Goal: Find specific page/section: Find specific page/section

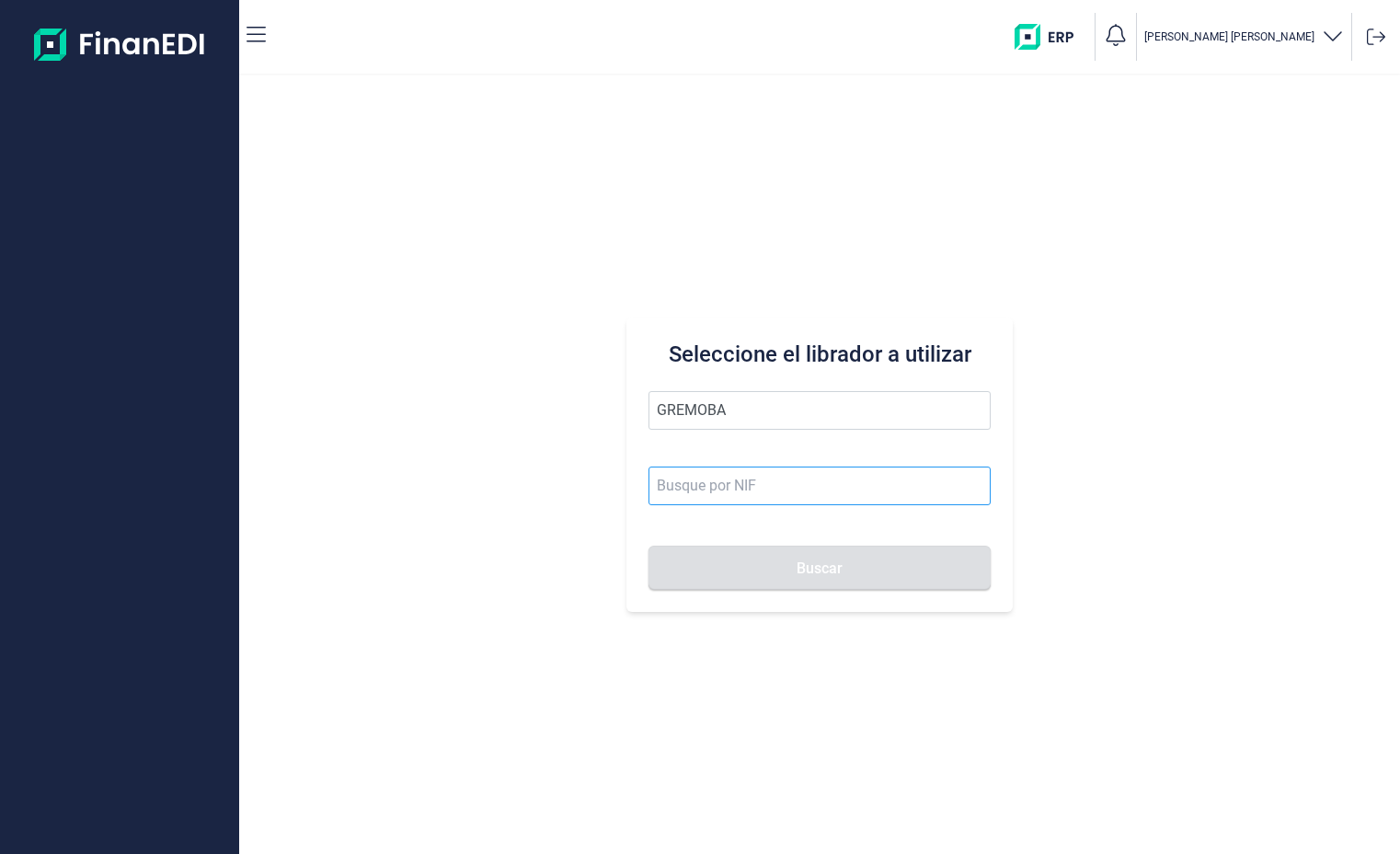
type input "GREMOBA"
click at [769, 487] on input at bounding box center [820, 486] width 344 height 39
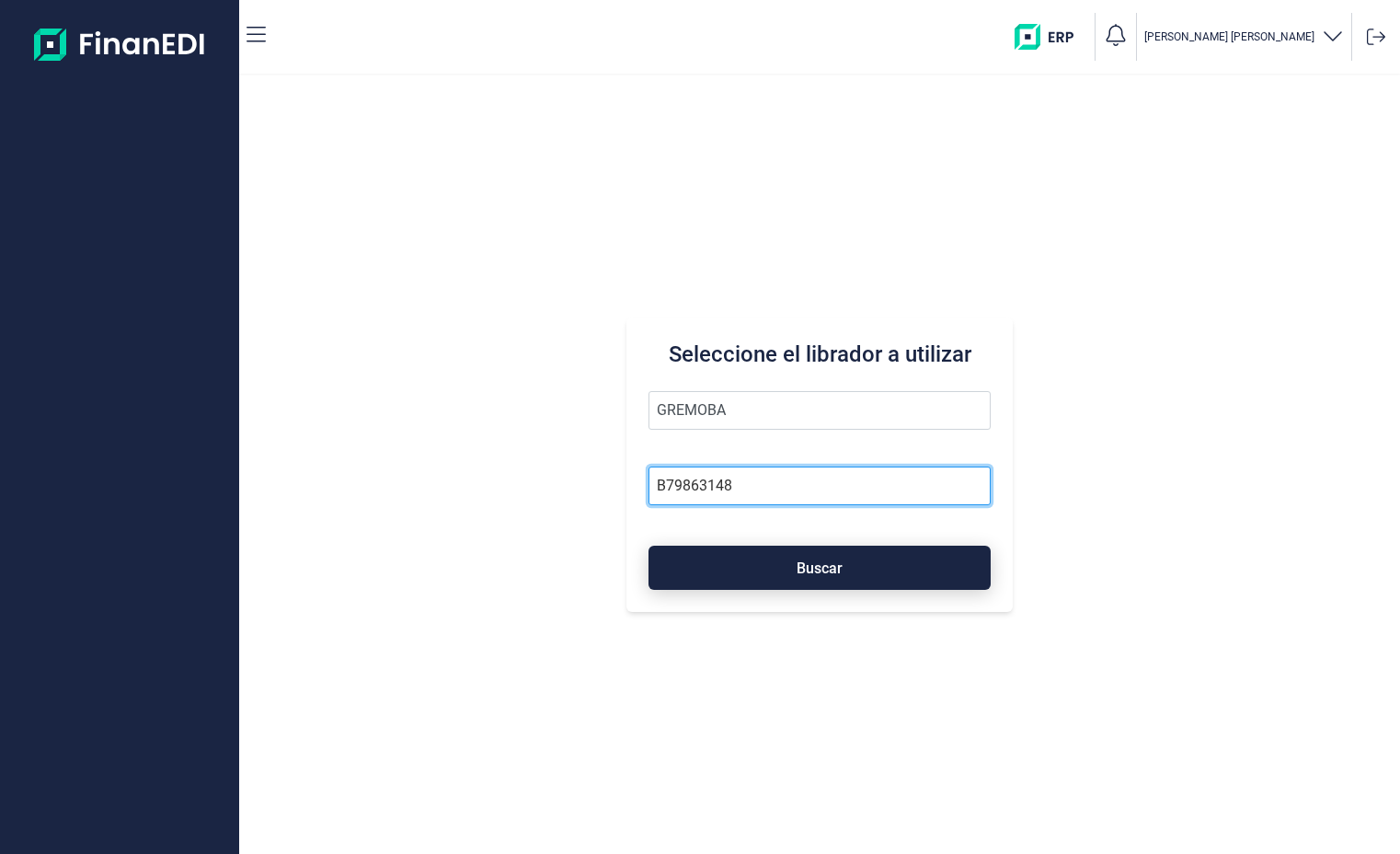
type input "B79863148"
click at [927, 566] on button "Buscar" at bounding box center [820, 567] width 344 height 44
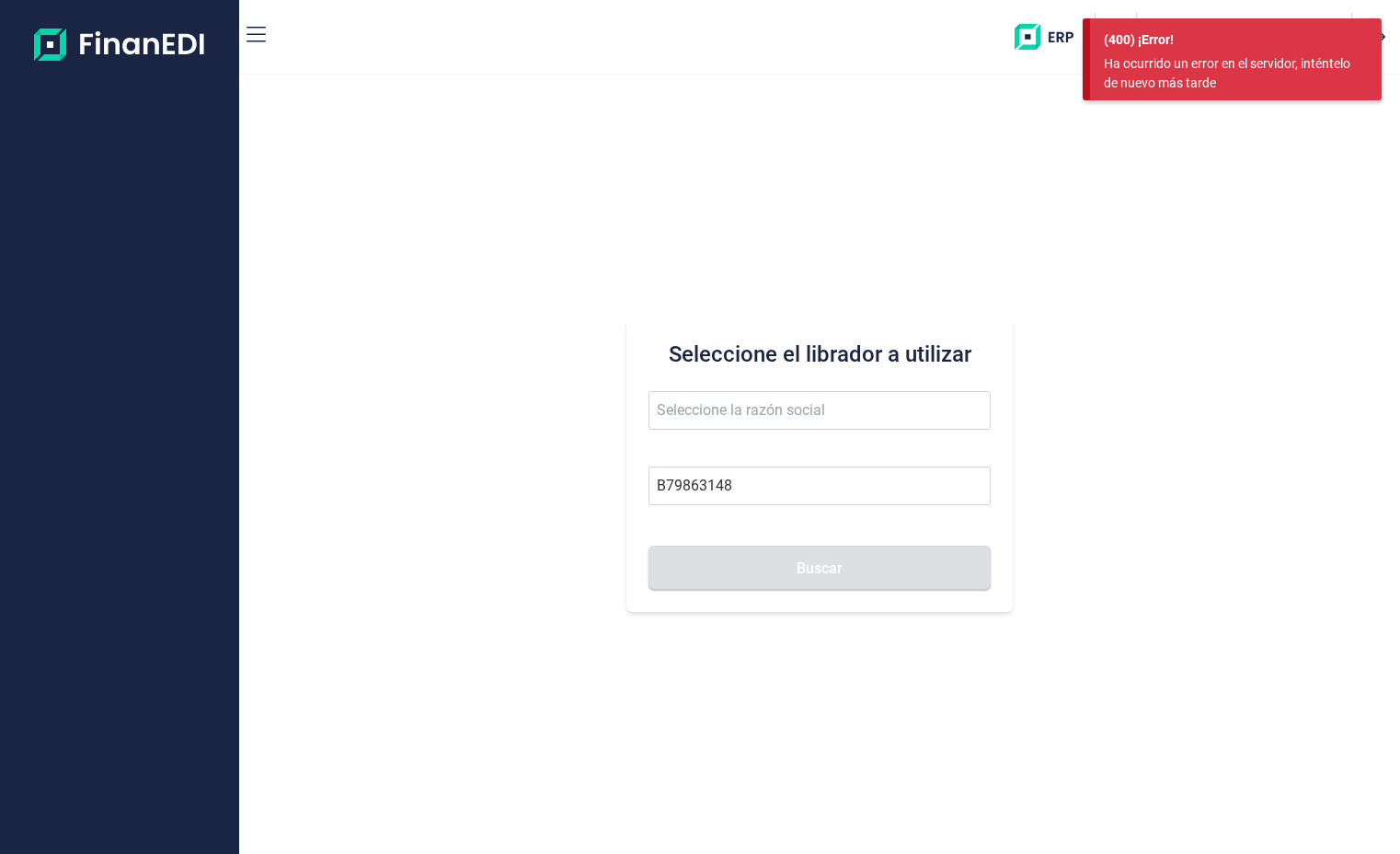
click at [1203, 74] on div "Ha ocurrido un error en el servidor, inténtelo de nuevo más tarde" at bounding box center [1229, 73] width 250 height 39
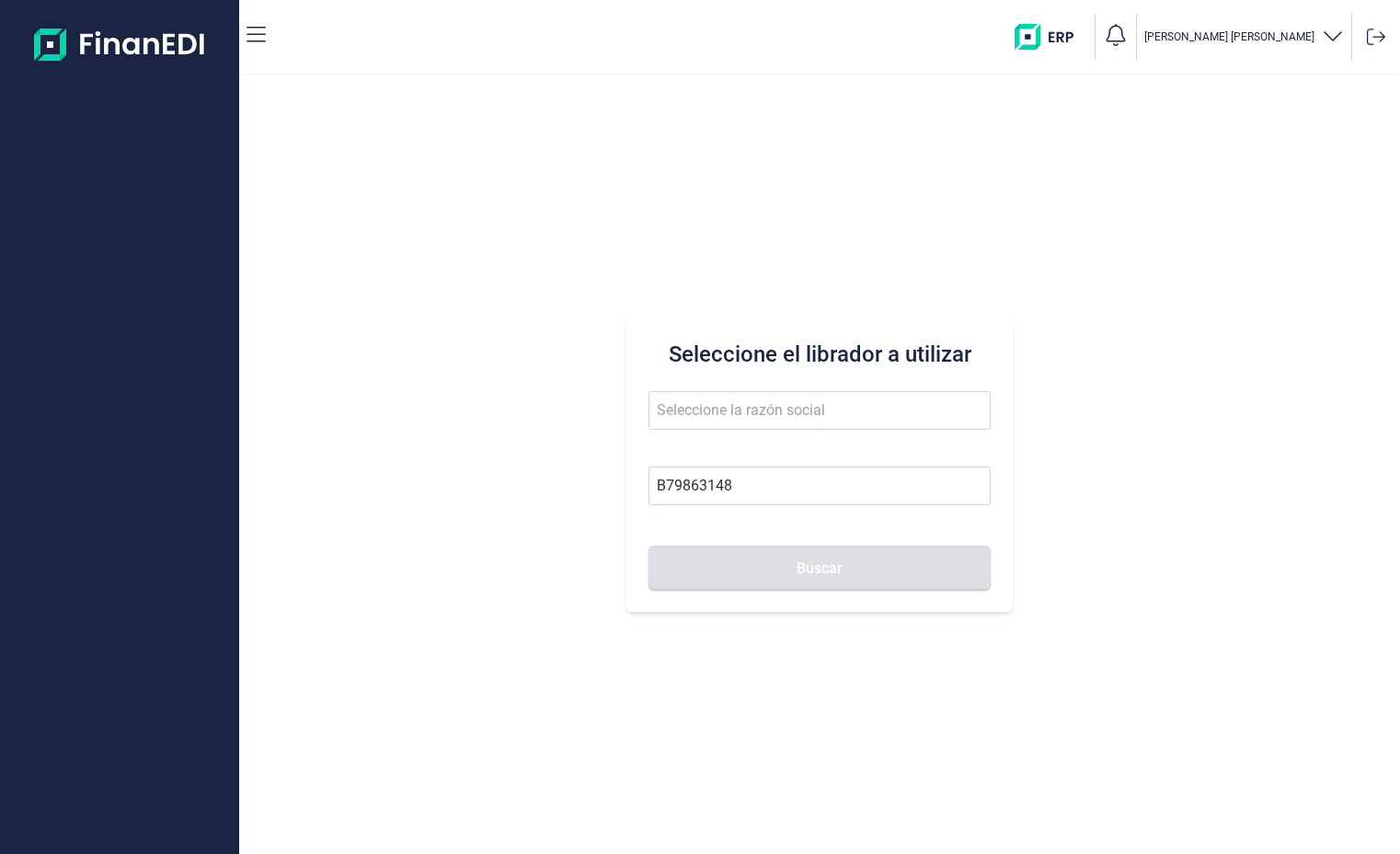
click at [1203, 74] on div "Ha ocurrido un error en el servidor, inténtelo de nuevo más tarde" at bounding box center [1229, 73] width 250 height 39
click at [1334, 41] on icon "button" at bounding box center [1333, 34] width 22 height 22
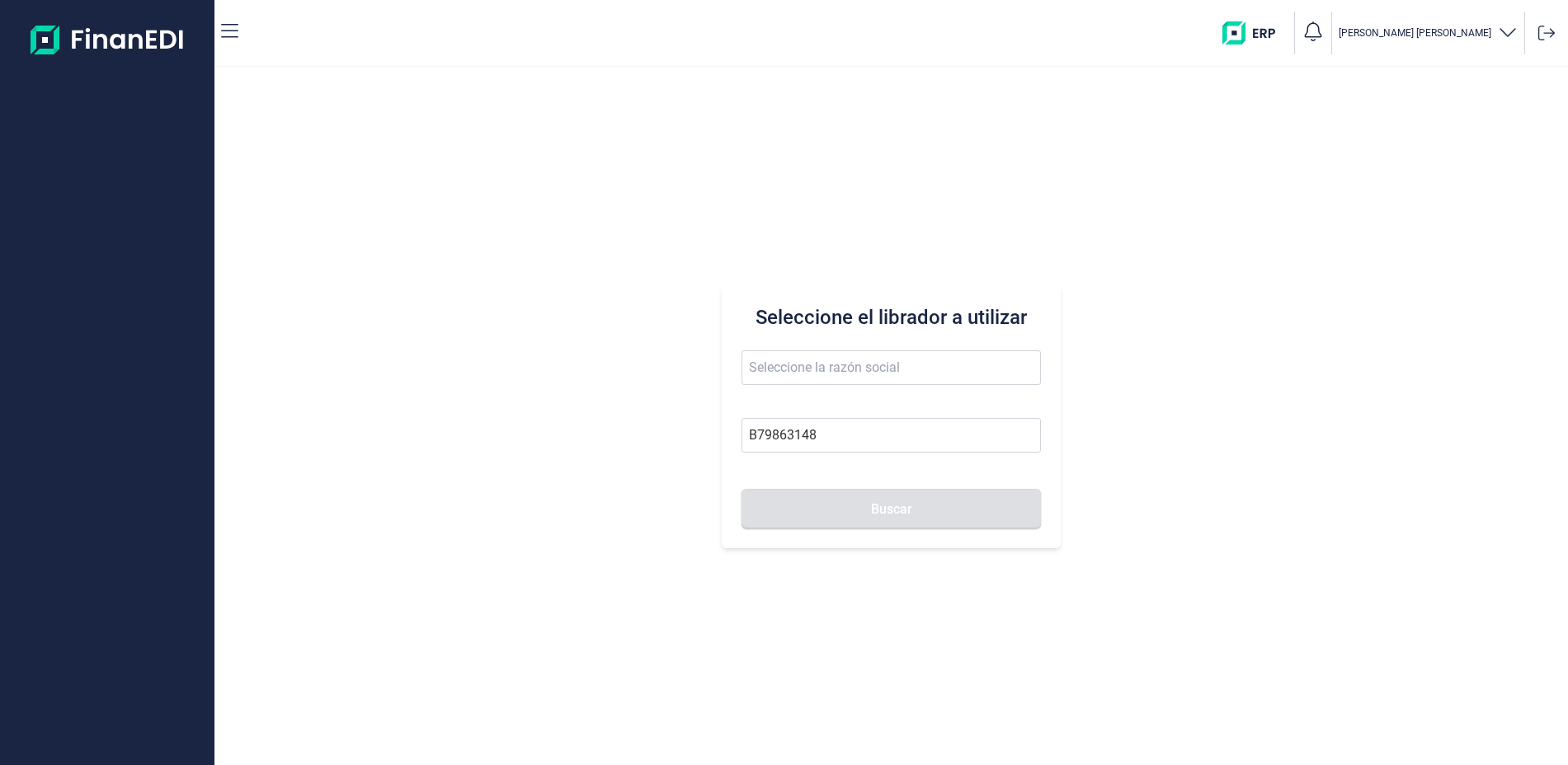
click at [1254, 38] on p "Francisco Escribano Rodríguez" at bounding box center [1414, 33] width 153 height 14
click at [1254, 27] on img "button" at bounding box center [1254, 32] width 65 height 23
click at [1296, 142] on div "[PERSON_NAME]" at bounding box center [1274, 133] width 159 height 20
click at [1288, 132] on span "[PERSON_NAME]" at bounding box center [1316, 135] width 75 height 12
click at [1305, 240] on div "Seleccione el librador a utilizar Buscar" at bounding box center [891, 416] width 1353 height 697
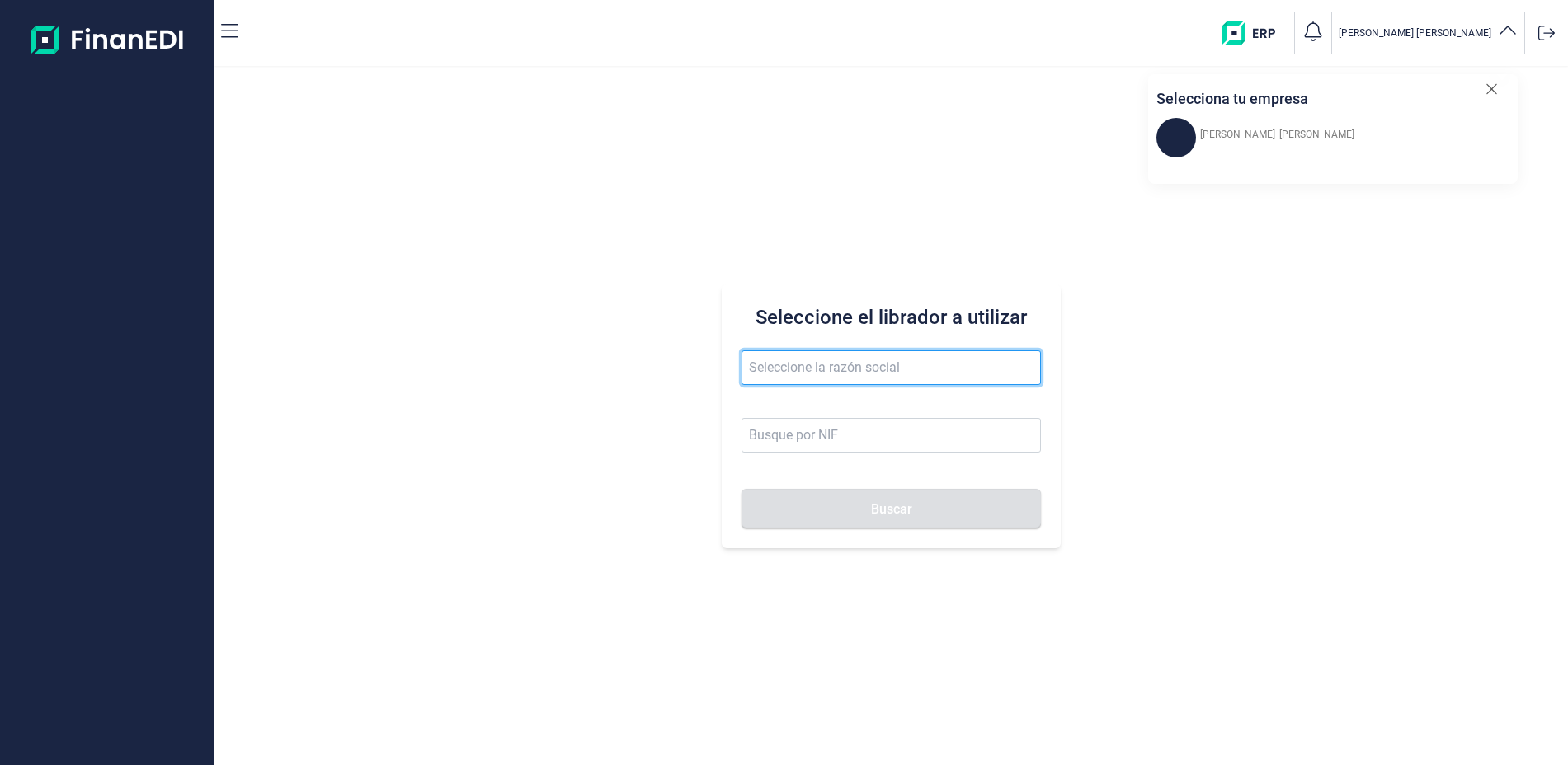
click at [794, 367] on input "text" at bounding box center [891, 367] width 299 height 35
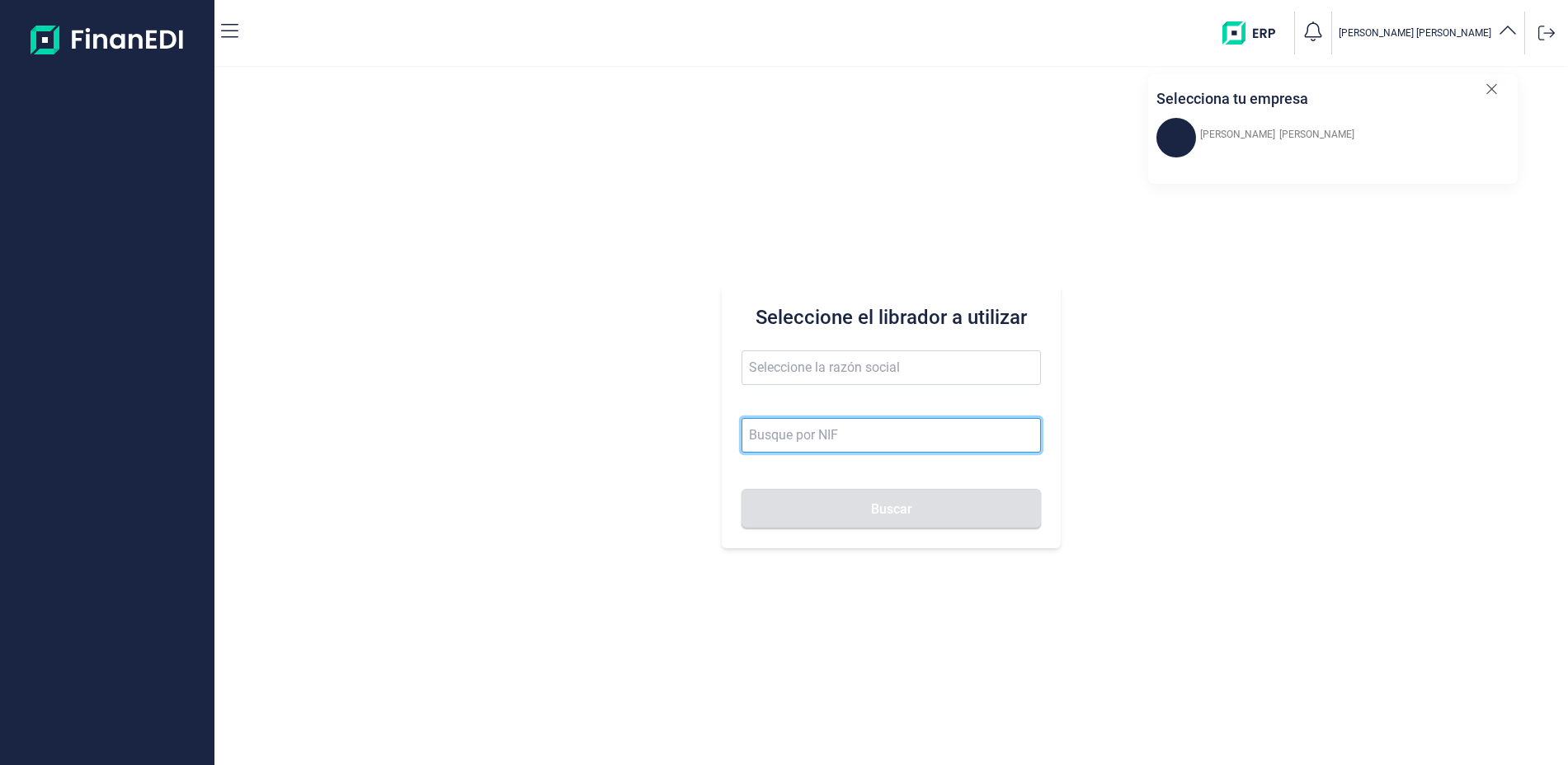
click at [818, 440] on input at bounding box center [891, 435] width 299 height 35
type input "B79863148"
type input "GREMOBA SL"
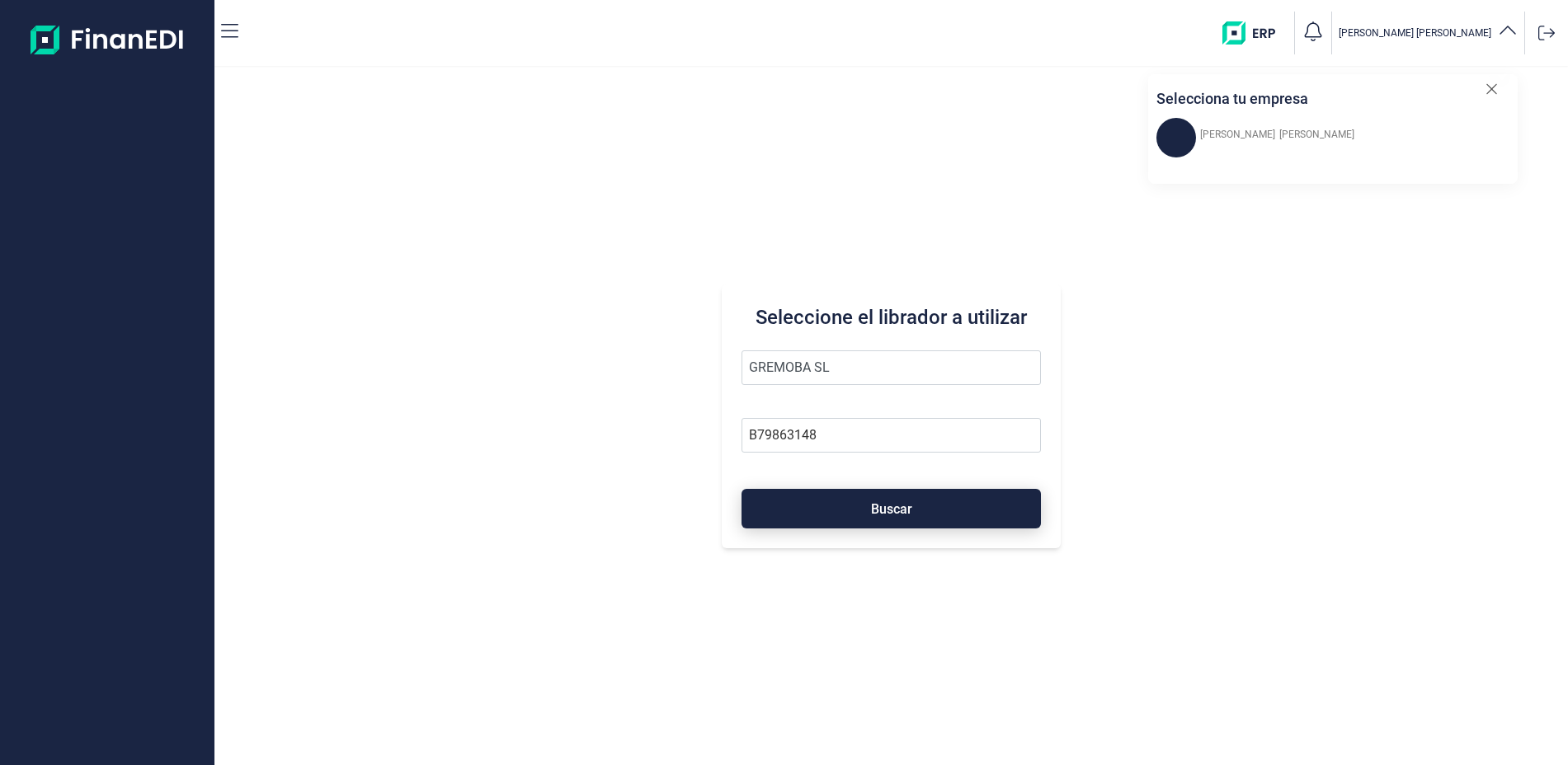
click at [908, 500] on button "Buscar" at bounding box center [891, 508] width 299 height 40
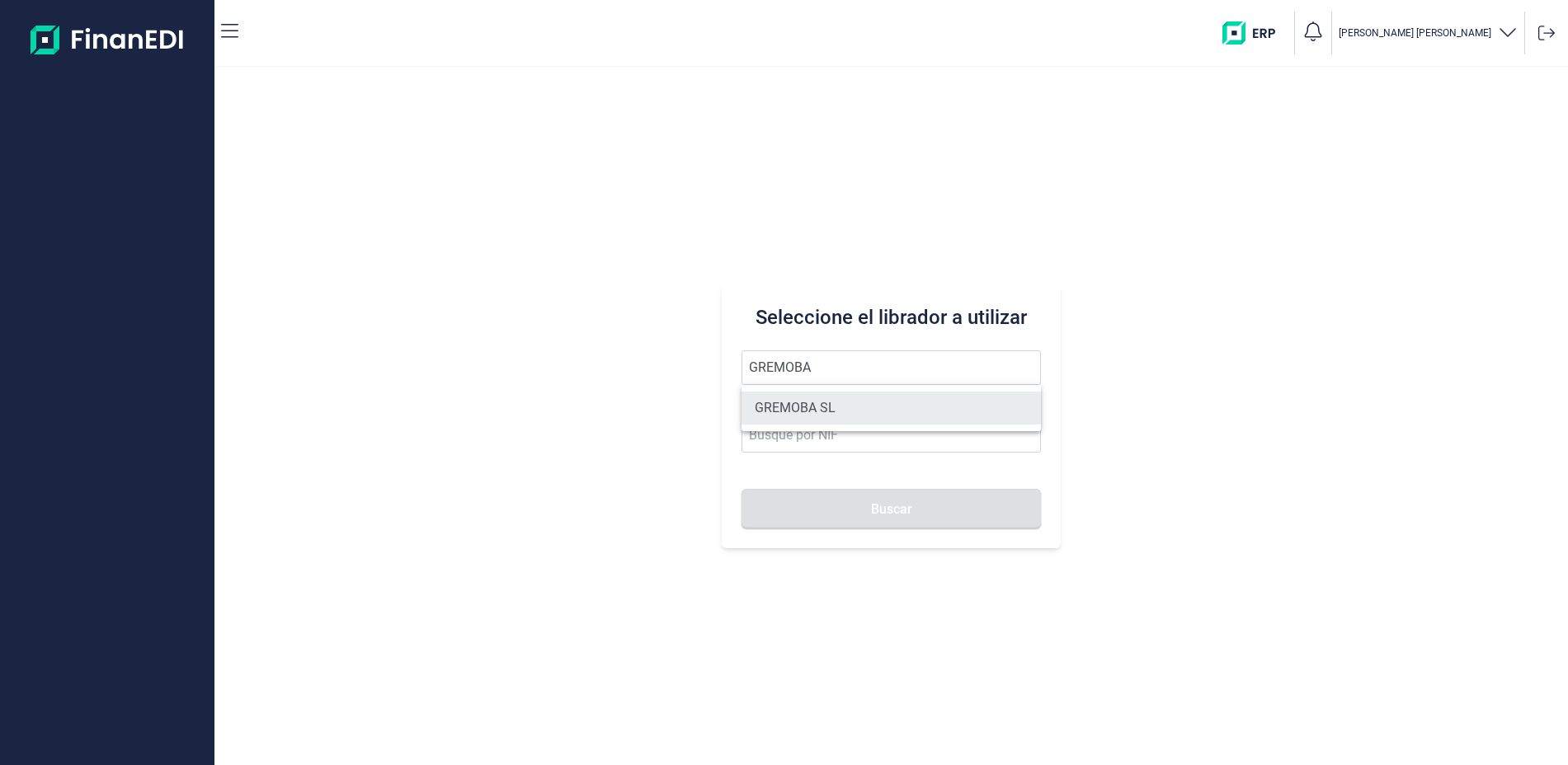
click at [834, 401] on li "GREMOBA SL" at bounding box center [891, 408] width 299 height 33
type input "GREMOBA SL"
type input "B79863148"
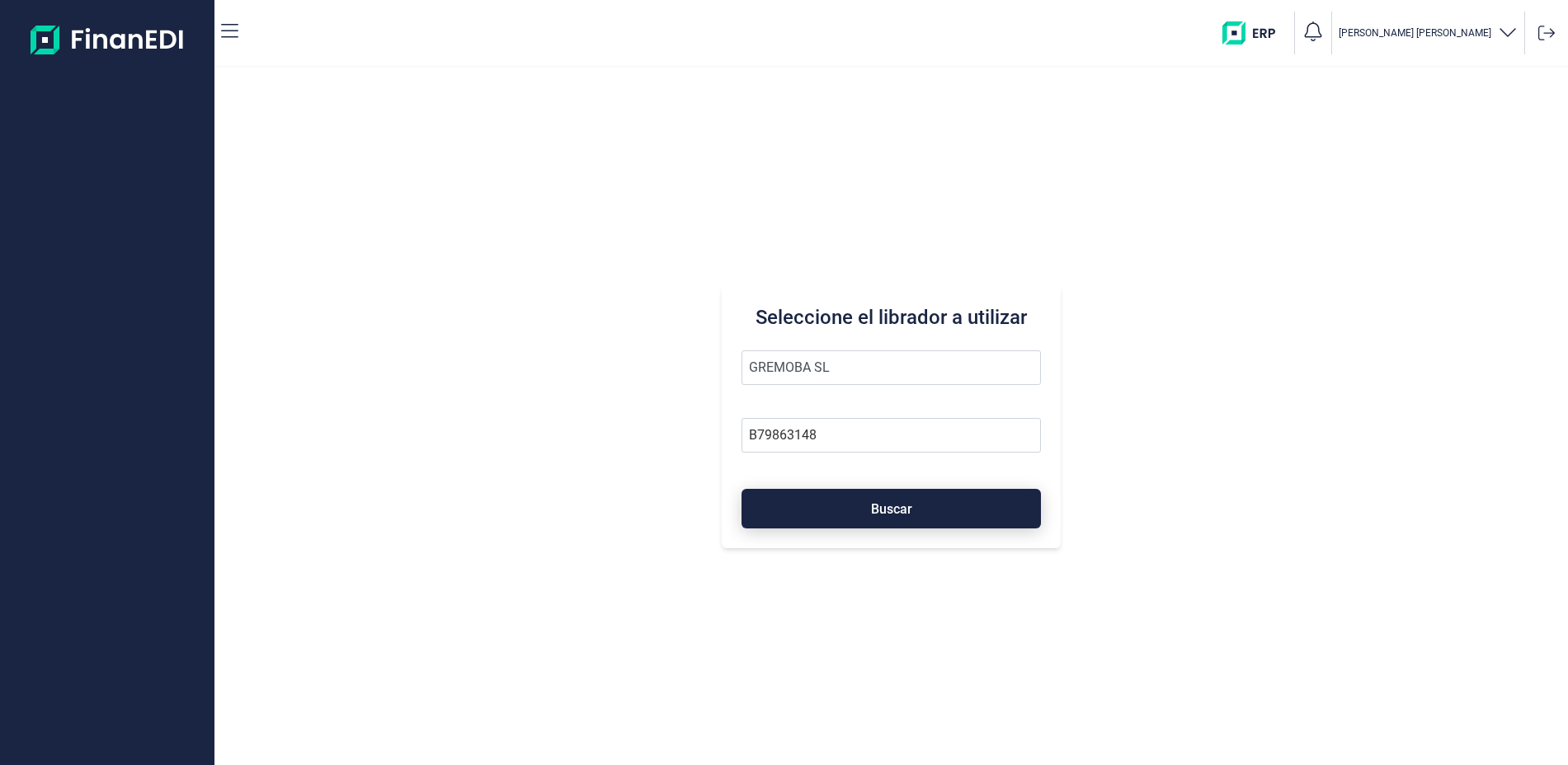
click at [871, 515] on span "Buscar" at bounding box center [891, 509] width 42 height 13
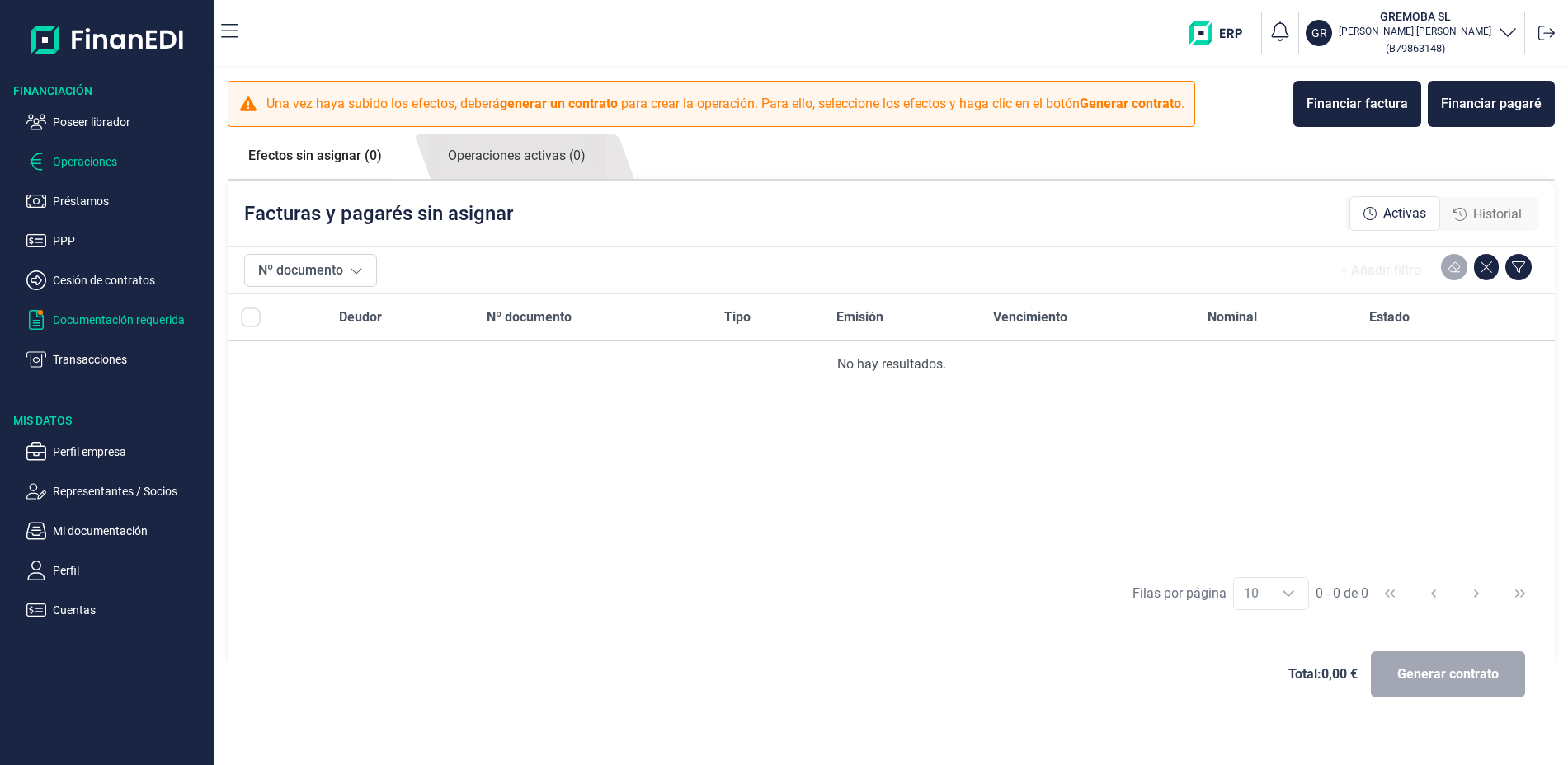
click at [143, 320] on p "Documentación requerida" at bounding box center [130, 319] width 155 height 20
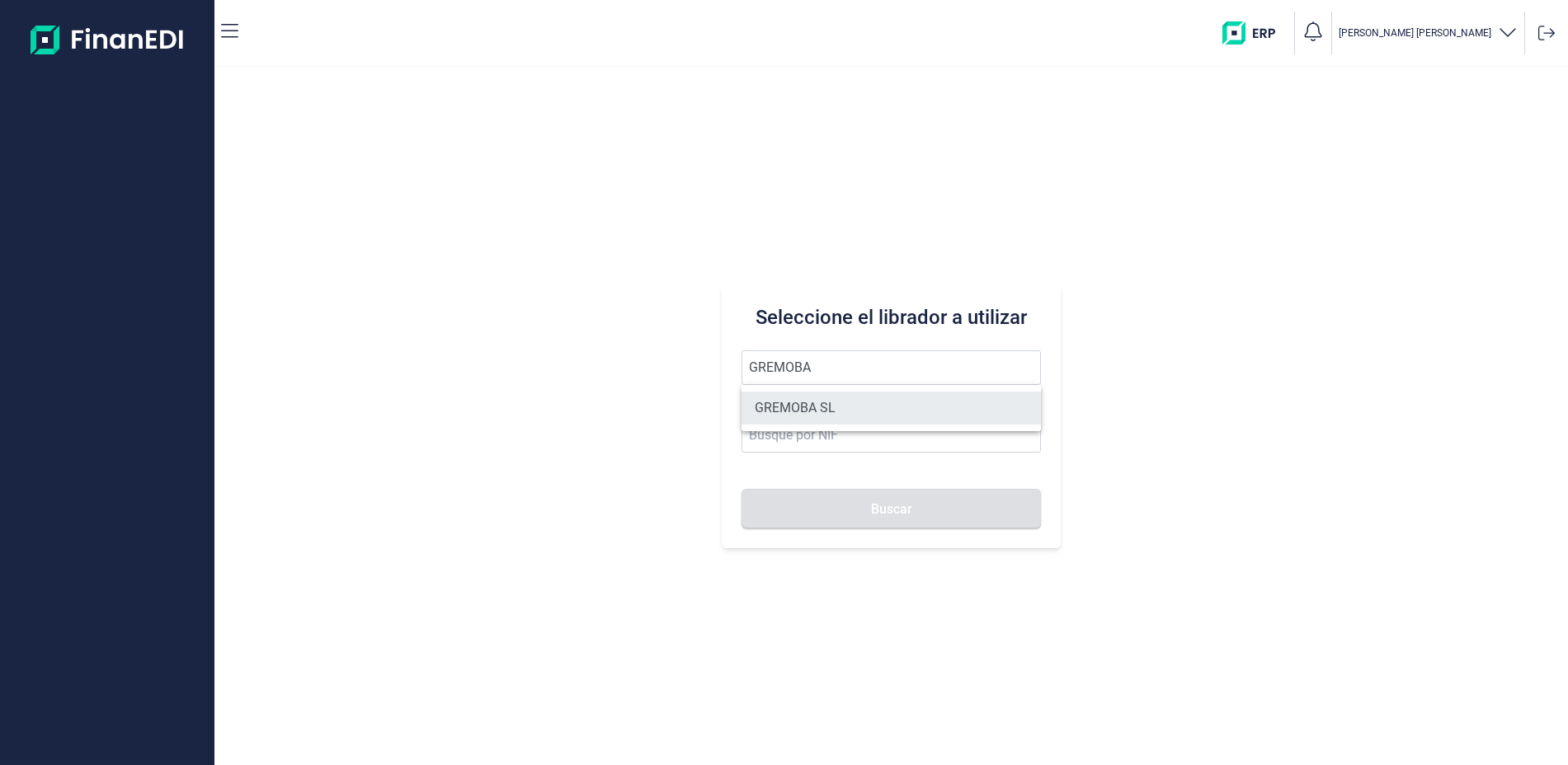
click at [814, 405] on li "GREMOBA SL" at bounding box center [891, 408] width 299 height 33
type input "GREMOBA SL"
type input "B79863148"
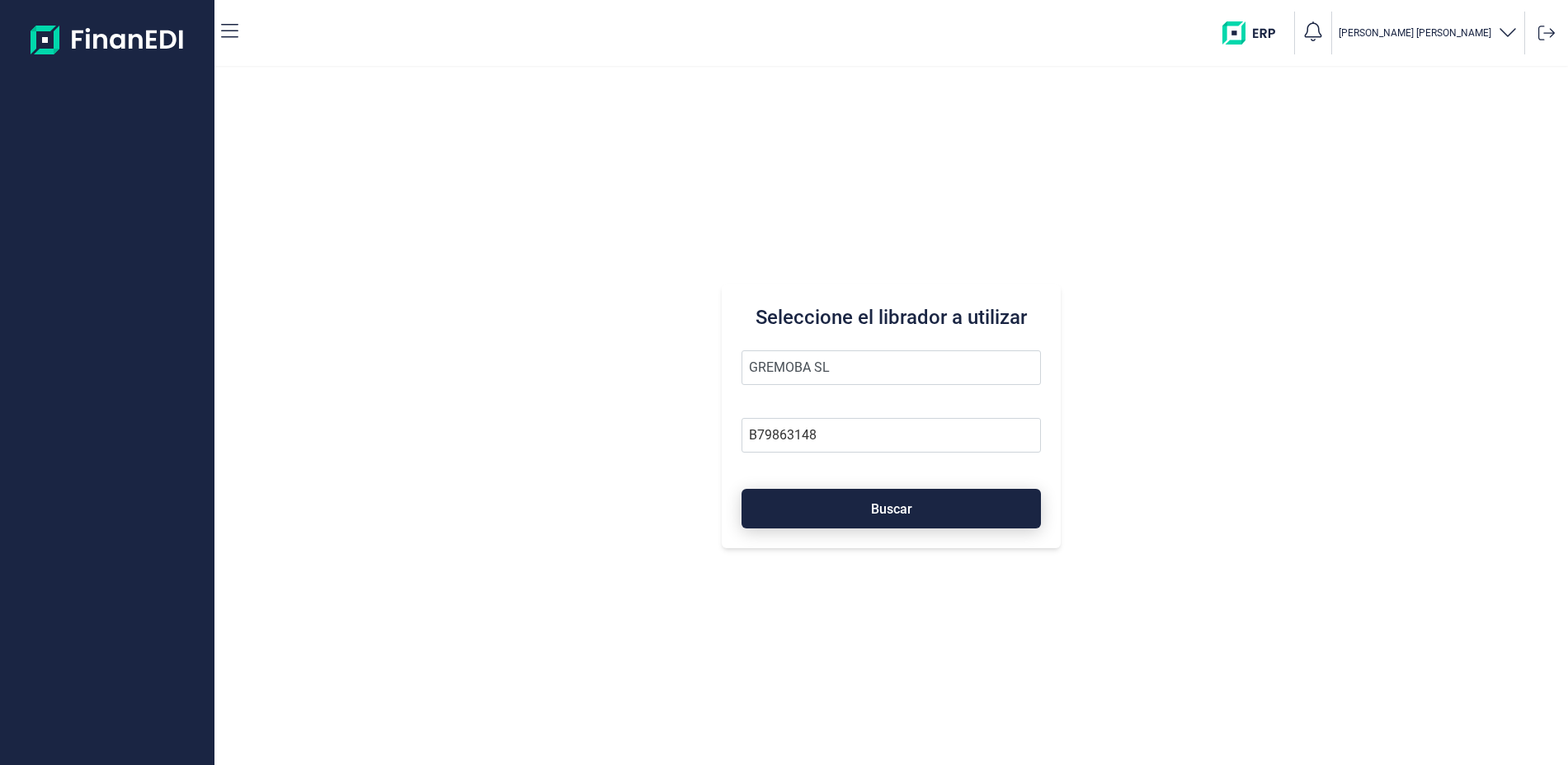
click at [882, 503] on span "Buscar" at bounding box center [891, 509] width 42 height 13
